Goal: Information Seeking & Learning: Find specific fact

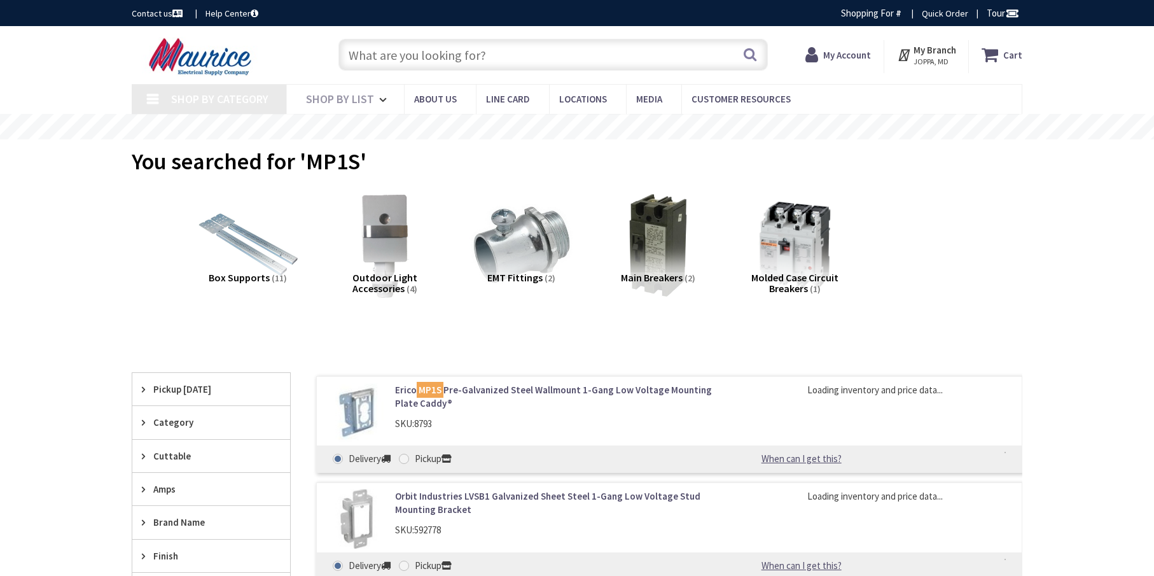
click at [414, 48] on input "text" at bounding box center [552, 55] width 429 height 32
type input "[GEOGRAPHIC_DATA], [GEOGRAPHIC_DATA]"
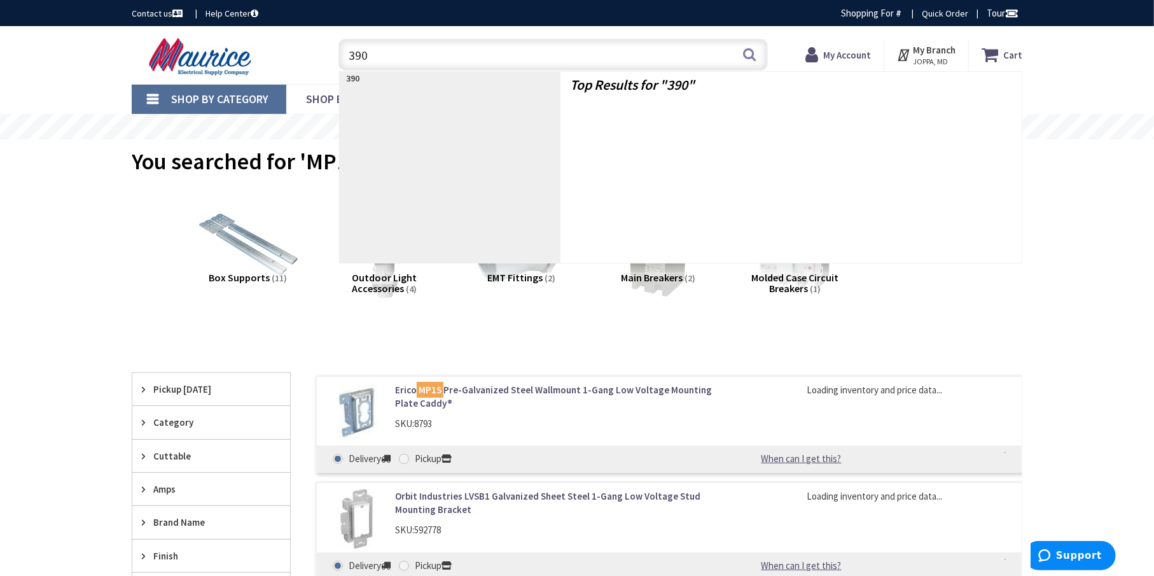
type input "3908"
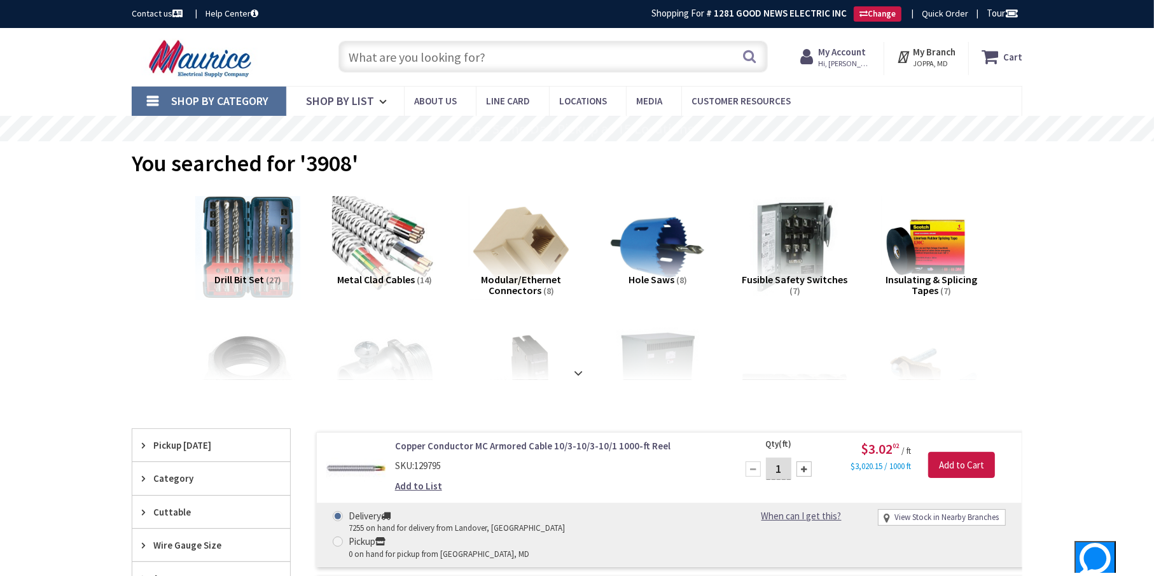
click at [382, 57] on input "text" at bounding box center [552, 57] width 429 height 32
paste input "Blackburn 3908 10 Inch Ground Clamp"
type input "Blackburn 3908 10 Inch Ground Clamp"
click at [748, 55] on button "Search" at bounding box center [750, 56] width 17 height 29
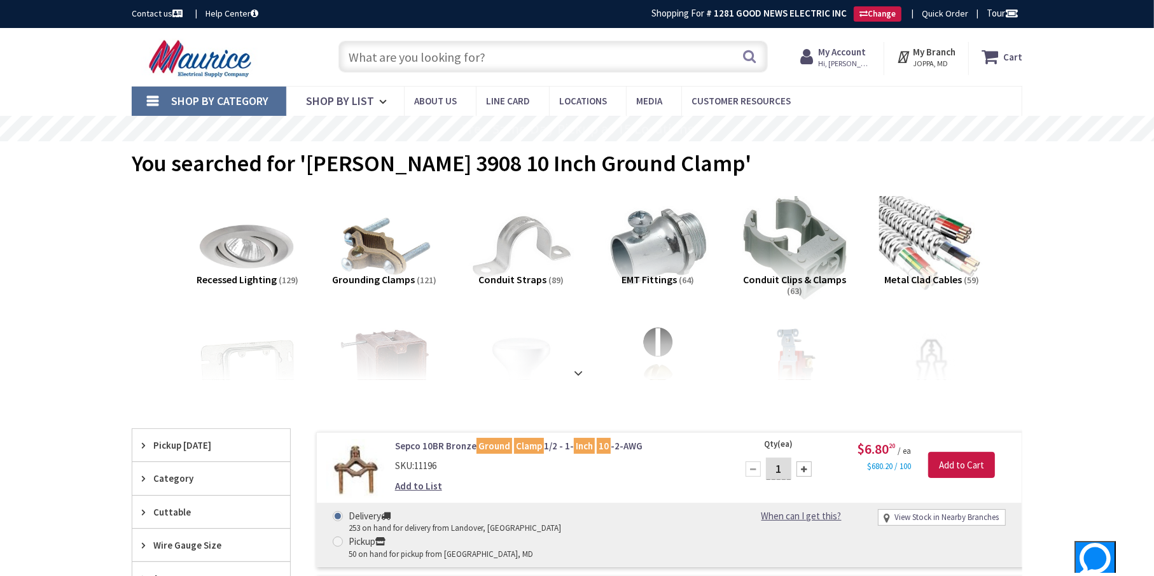
click at [382, 58] on input "text" at bounding box center [552, 57] width 429 height 32
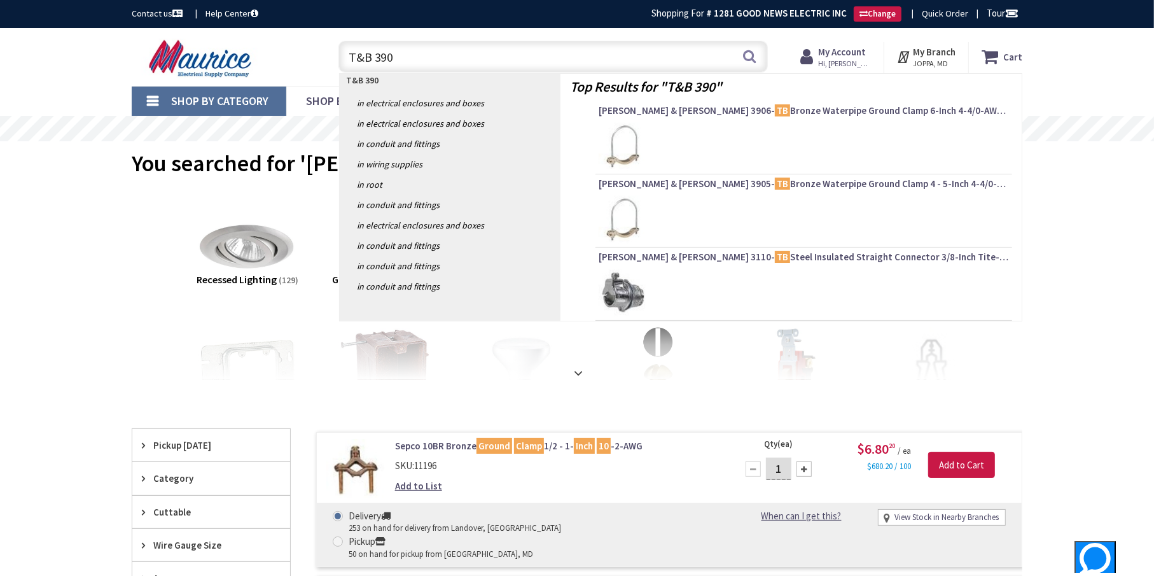
type input "T&B 3908"
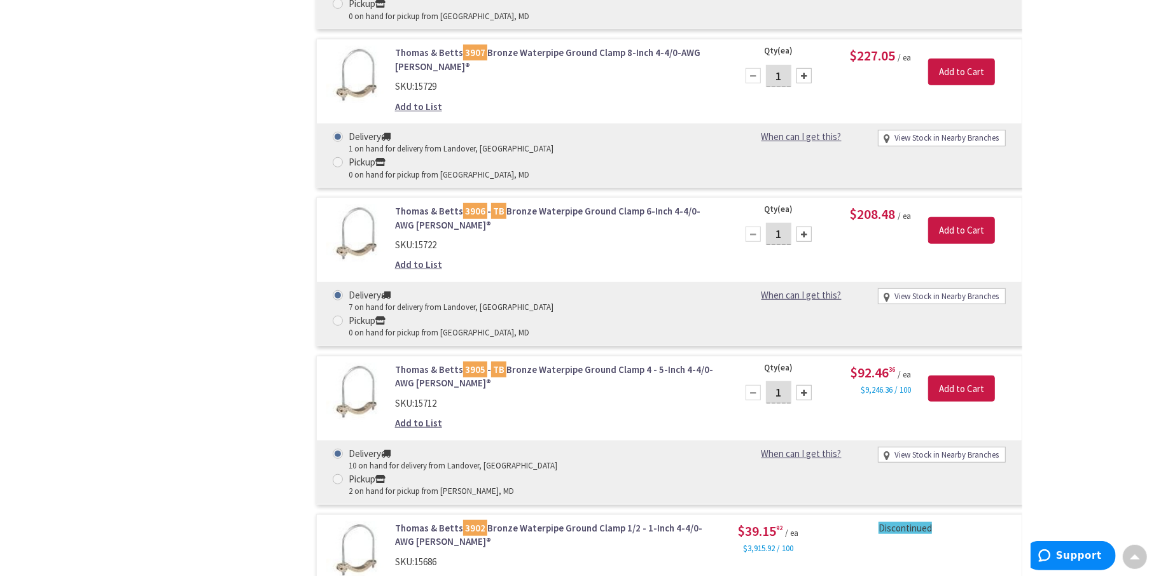
scroll to position [925, 0]
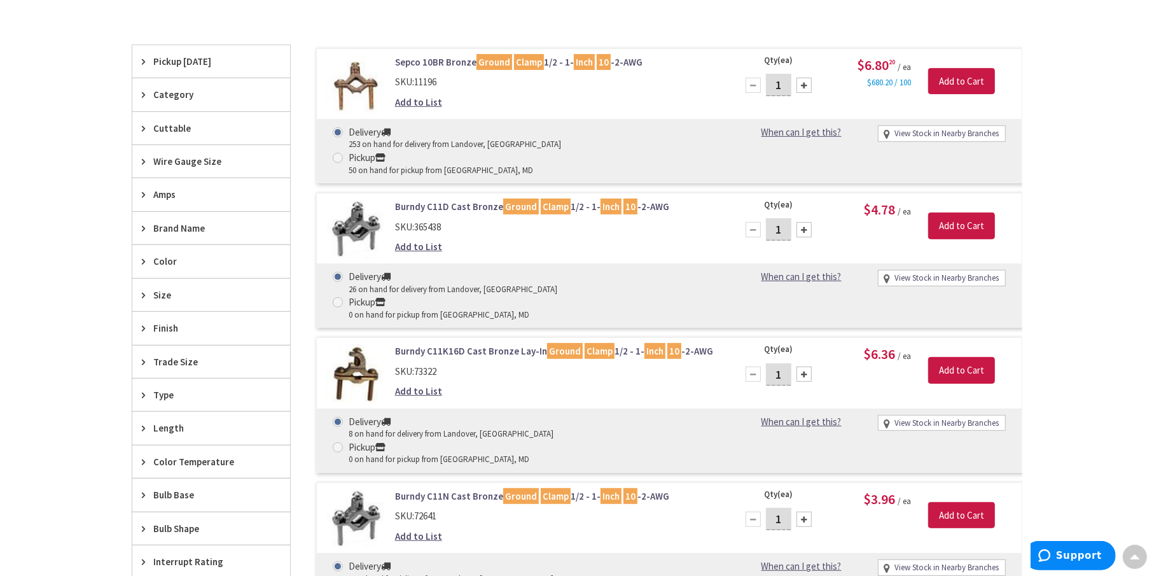
click at [356, 88] on img at bounding box center [355, 84] width 59 height 59
